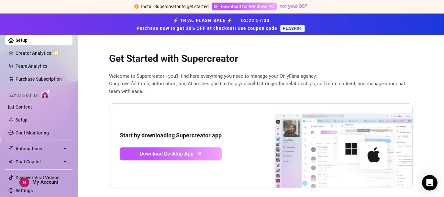
drag, startPoint x: 39, startPoint y: 54, endPoint x: 52, endPoint y: 141, distance: 88.3
click at [39, 54] on link "Creator Analytics" at bounding box center [42, 53] width 52 height 10
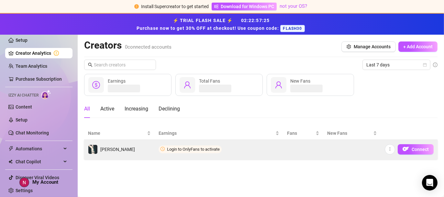
click at [167, 147] on span "Login to OnlyFans to activate" at bounding box center [193, 149] width 53 height 5
click at [410, 149] on button "Connect" at bounding box center [416, 149] width 36 height 10
click at [403, 148] on img "button" at bounding box center [405, 149] width 6 height 6
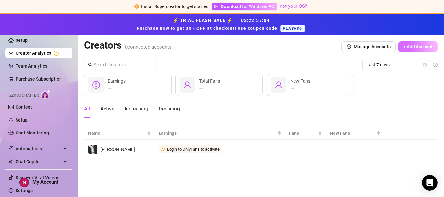
click at [422, 45] on span "+ Add Account" at bounding box center [417, 46] width 29 height 5
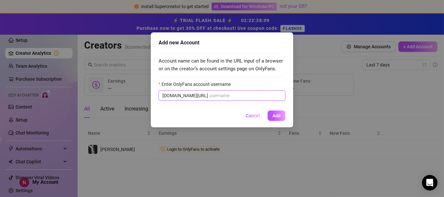
click at [213, 93] on input "Enter OnlyFans account username" at bounding box center [245, 95] width 72 height 7
paste input "nikki_graves_official"
type input "nikki_graves_official"
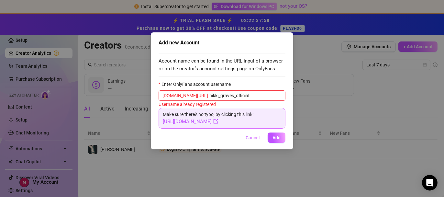
click at [264, 140] on button "Cancel" at bounding box center [252, 137] width 25 height 10
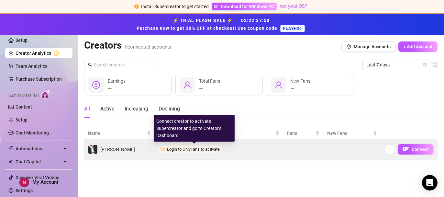
click at [193, 148] on span "Login to OnlyFans to activate" at bounding box center [193, 149] width 53 height 5
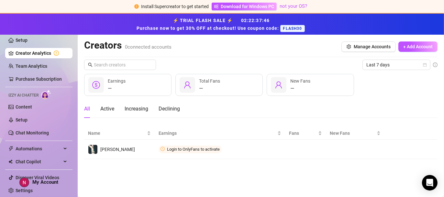
scroll to position [1, 0]
click at [274, 6] on span "Download for Windows PC" at bounding box center [247, 6] width 53 height 7
click at [233, 6] on span "Download for Windows PC" at bounding box center [247, 6] width 53 height 7
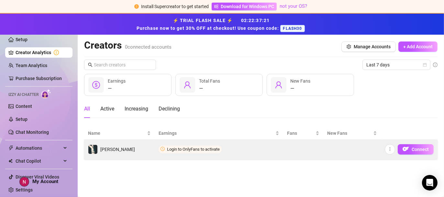
click at [176, 150] on span "Login to OnlyFans to activate" at bounding box center [193, 149] width 53 height 5
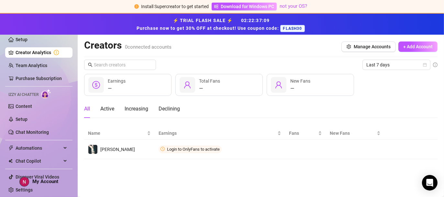
scroll to position [0, 0]
click at [22, 41] on link "Setup" at bounding box center [22, 40] width 12 height 5
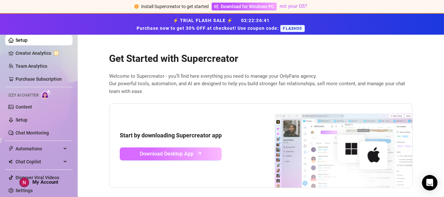
click at [209, 151] on link "Download Desktop App" at bounding box center [171, 153] width 102 height 13
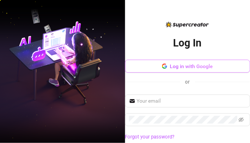
click at [162, 65] on icon "button" at bounding box center [164, 66] width 5 height 5
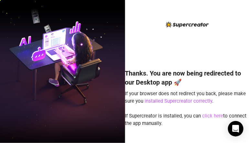
click at [218, 115] on link "click here" at bounding box center [213, 116] width 21 height 6
